Goal: Entertainment & Leisure: Consume media (video, audio)

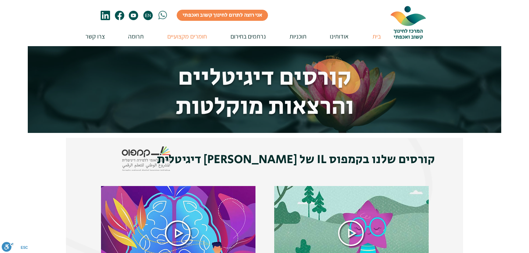
click at [376, 35] on p "בית" at bounding box center [376, 36] width 15 height 20
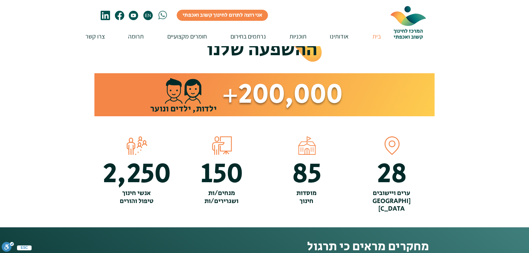
scroll to position [583, 0]
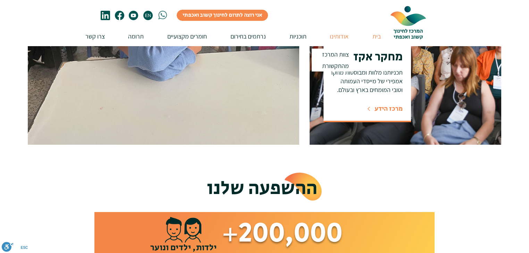
click at [338, 37] on p "אודותינו" at bounding box center [339, 36] width 26 height 20
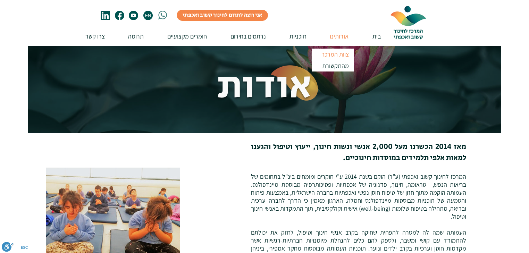
click at [335, 52] on p "צוות המרכז" at bounding box center [335, 54] width 33 height 11
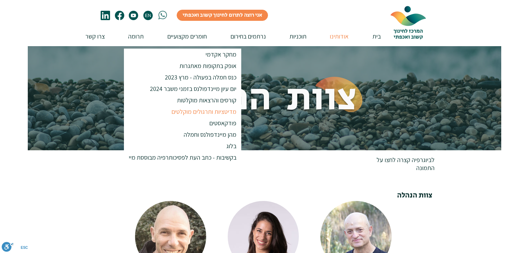
click at [201, 112] on p "מדיטציות ותרגולים מוקלטים" at bounding box center [203, 111] width 71 height 11
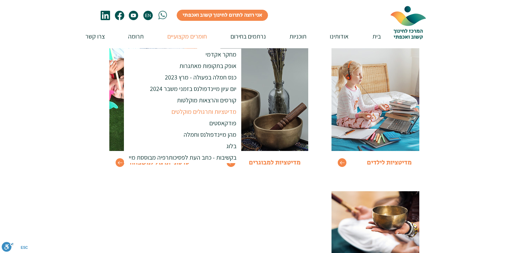
scroll to position [111, 0]
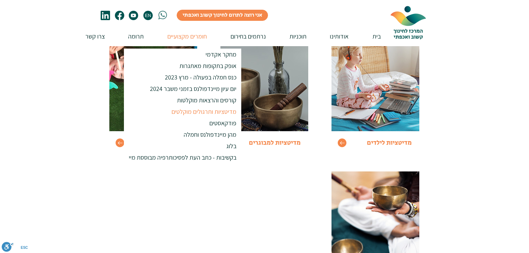
click at [277, 114] on img at bounding box center [264, 79] width 88 height 103
click at [67, 71] on fluid-columns-repeater "Go to מדיטציות לילדים Go to מדיטציות למבוגרים Go to סרטוני תרגול למשפחה Go to מ…" at bounding box center [264, 155] width 407 height 276
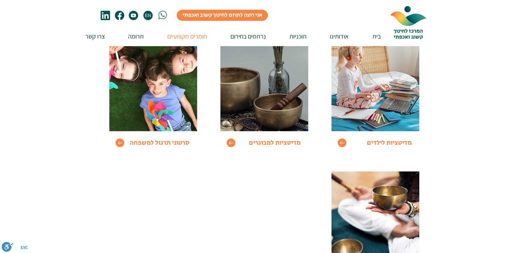
drag, startPoint x: 152, startPoint y: 142, endPoint x: 173, endPoint y: 143, distance: 21.2
click at [153, 142] on span "סרטוני תרגול למשפחה" at bounding box center [160, 142] width 60 height 9
click at [231, 142] on icon "Go to" at bounding box center [231, 143] width 6 height 6
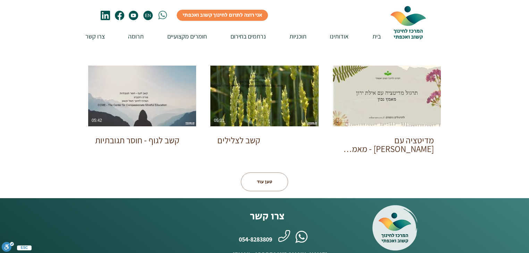
scroll to position [333, 0]
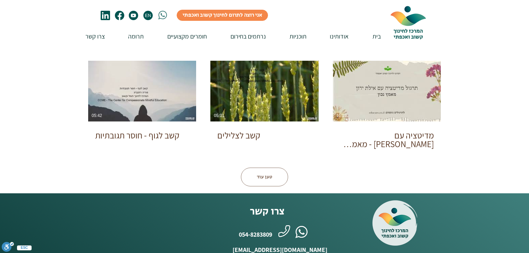
click at [271, 179] on button "טען עוד" at bounding box center [264, 177] width 47 height 19
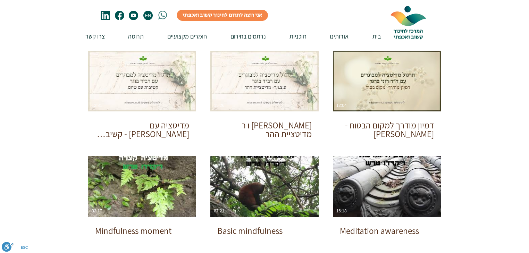
scroll to position [139, 0]
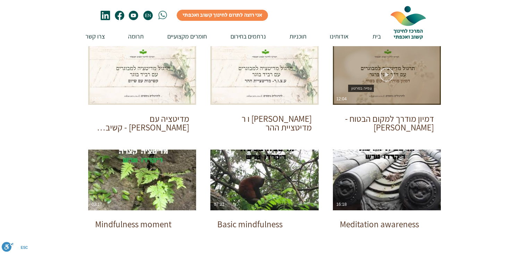
click at [389, 75] on icon "צפייה בסרטון" at bounding box center [387, 75] width 14 height 14
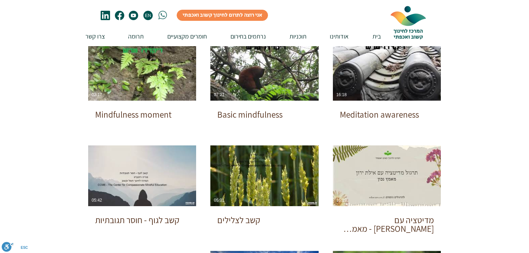
scroll to position [250, 0]
